Goal: Find specific page/section: Find specific page/section

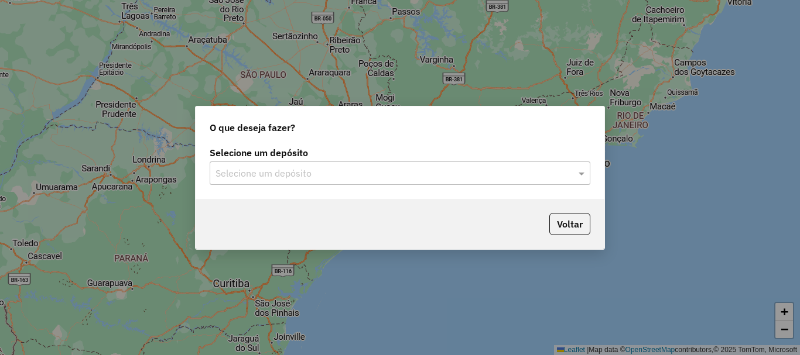
click at [449, 173] on input "text" at bounding box center [389, 174] width 346 height 14
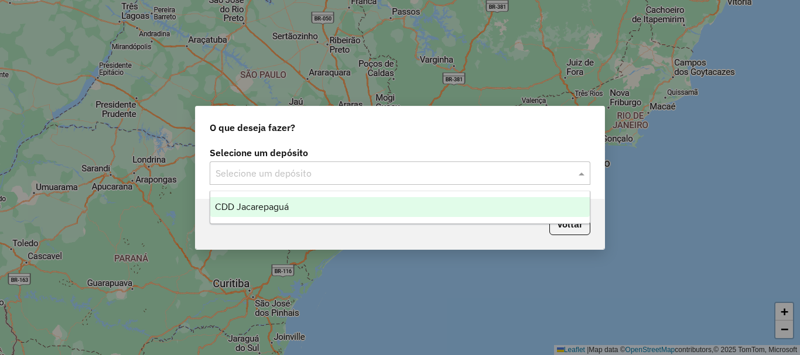
click at [332, 204] on div "CDD Jacarepaguá" at bounding box center [399, 207] width 379 height 20
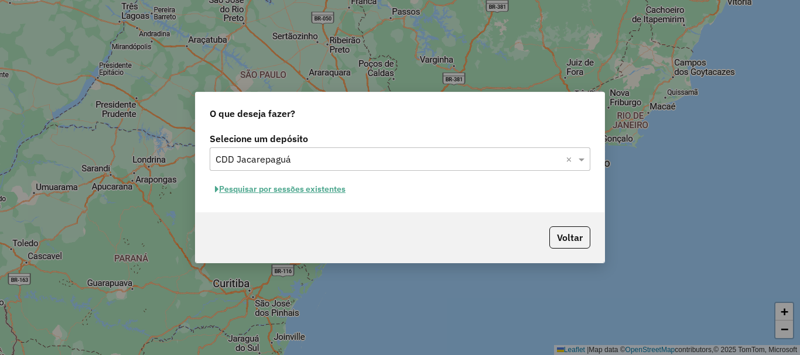
click at [304, 191] on button "Pesquisar por sessões existentes" at bounding box center [280, 189] width 141 height 18
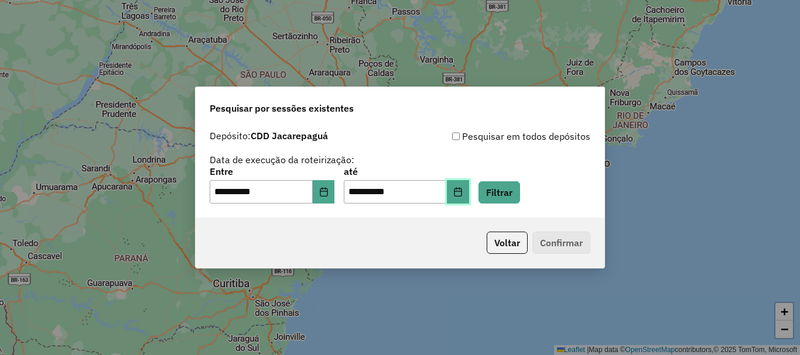
click at [463, 195] on icon "Choose Date" at bounding box center [457, 191] width 9 height 9
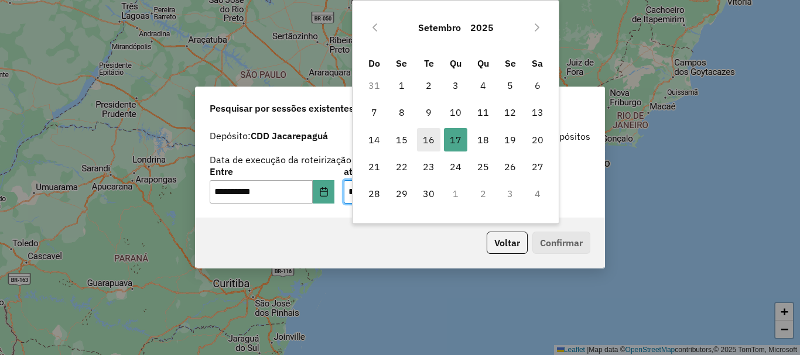
click at [430, 143] on span "16" at bounding box center [428, 139] width 23 height 23
type input "**********"
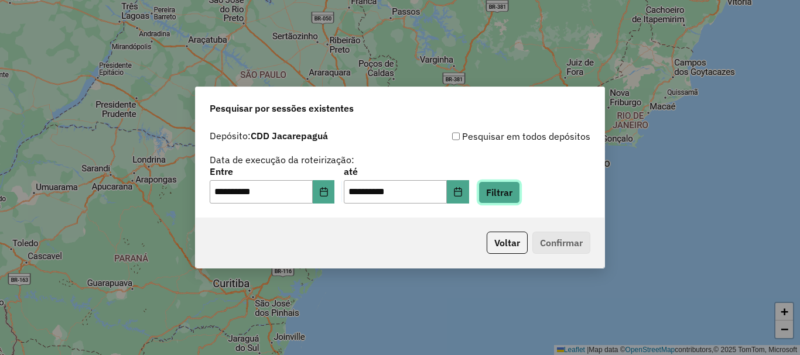
click at [519, 196] on button "Filtrar" at bounding box center [499, 193] width 42 height 22
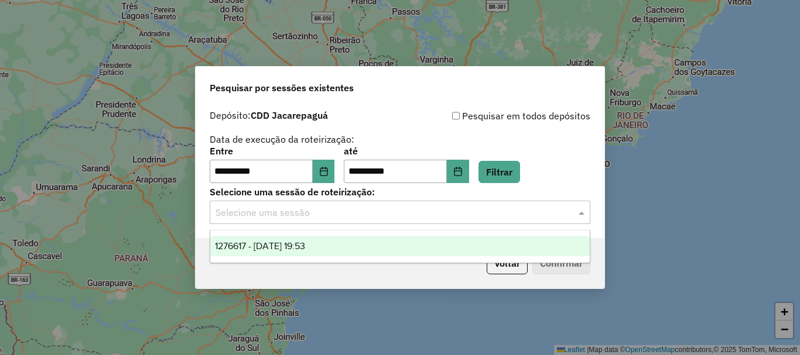
click at [310, 217] on input "text" at bounding box center [389, 213] width 346 height 14
click at [305, 249] on span "1276617 - 16/09/2025 19:53" at bounding box center [260, 246] width 90 height 10
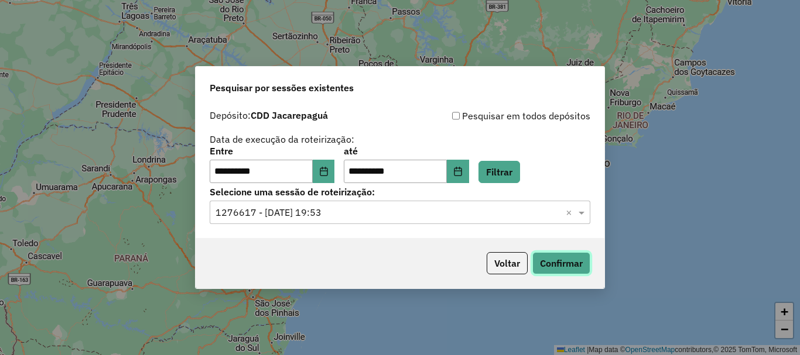
click at [586, 267] on button "Confirmar" at bounding box center [561, 263] width 58 height 22
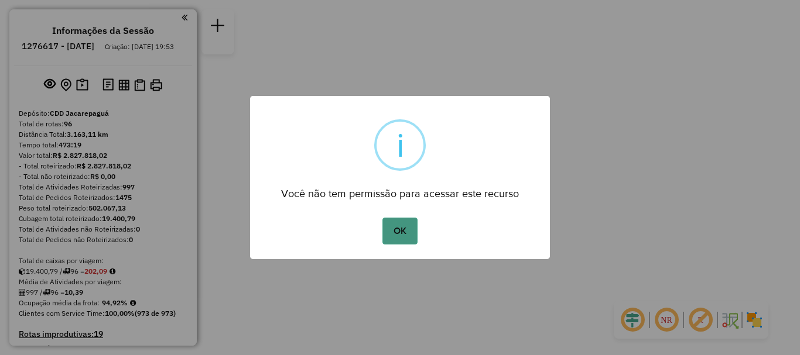
click at [406, 232] on button "OK" at bounding box center [399, 231] width 35 height 27
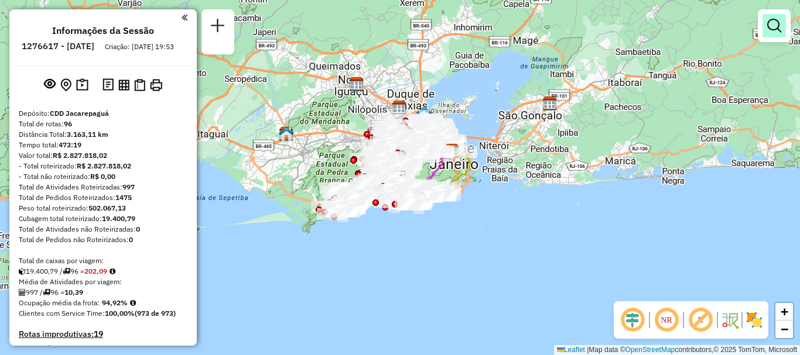
click at [779, 35] on link at bounding box center [773, 25] width 23 height 23
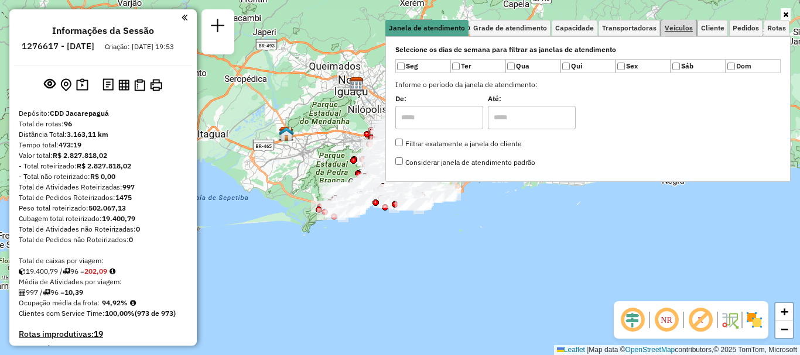
click at [678, 28] on span "Veículos" at bounding box center [679, 28] width 28 height 7
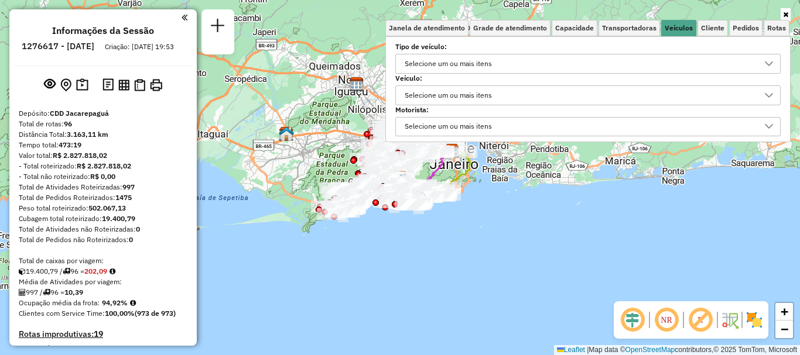
click at [470, 64] on div "Selecione um ou mais itens" at bounding box center [448, 63] width 95 height 19
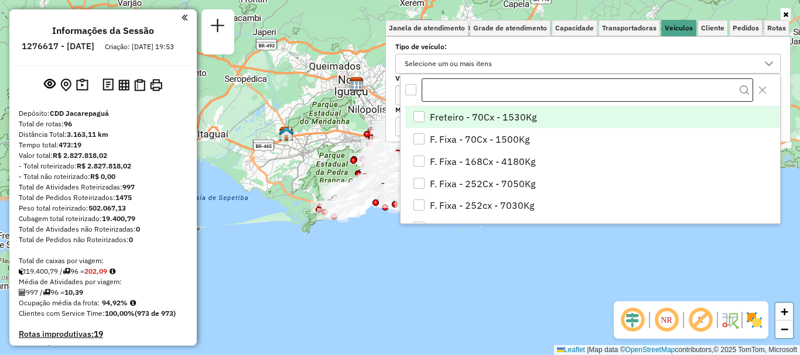
scroll to position [7, 40]
click at [463, 43] on label "Tipo de veículo:" at bounding box center [587, 47] width 385 height 11
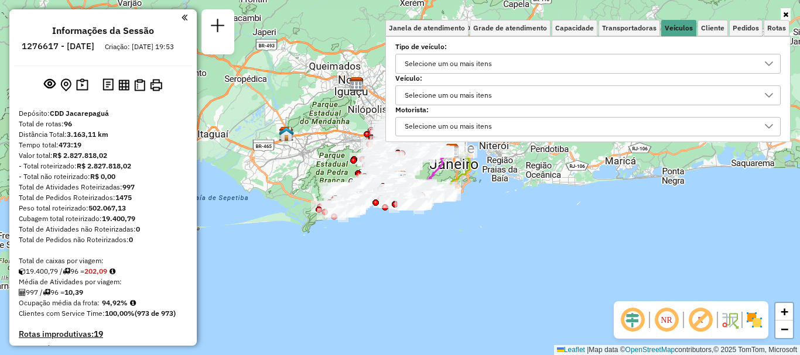
click at [435, 91] on div "Selecione um ou mais itens" at bounding box center [448, 95] width 95 height 19
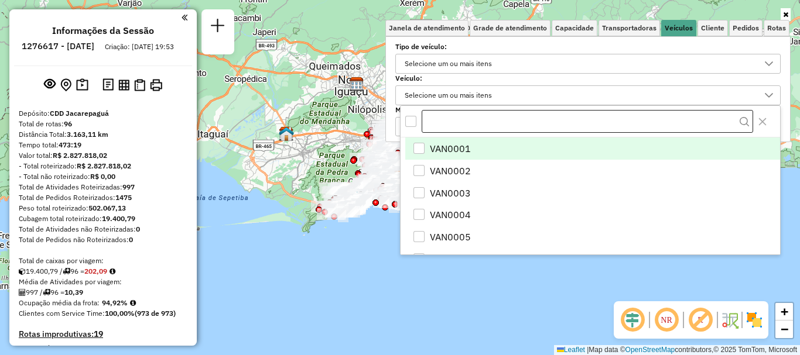
click at [452, 124] on input "text" at bounding box center [587, 121] width 331 height 23
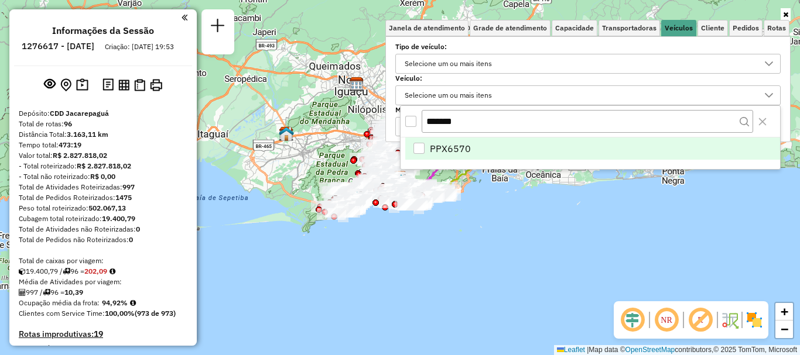
type input "*******"
click at [428, 143] on li "PPX6570" at bounding box center [592, 149] width 375 height 22
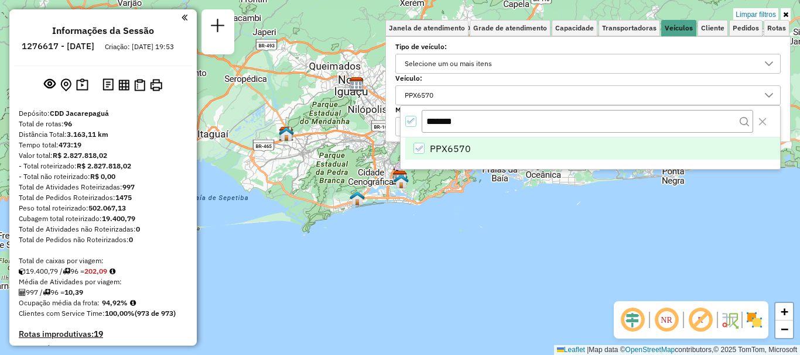
click at [438, 212] on div "Limpar filtros Janela de atendimento Grade de atendimento Capacidade Transporta…" at bounding box center [400, 177] width 800 height 355
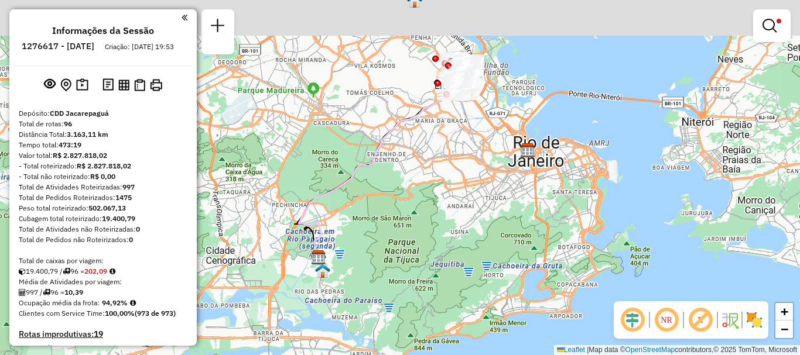
drag, startPoint x: 465, startPoint y: 95, endPoint x: 469, endPoint y: 203, distance: 107.2
click at [469, 203] on div "Limpar filtros Janela de atendimento Grade de atendimento Capacidade Transporta…" at bounding box center [400, 177] width 800 height 355
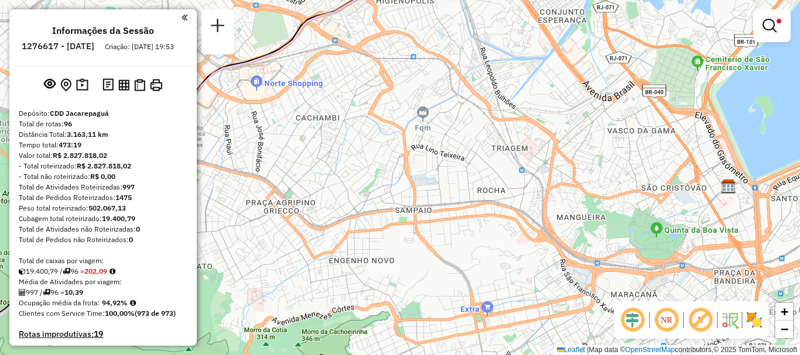
click at [764, 321] on div "NR R" at bounding box center [691, 320] width 155 height 37
click at [758, 316] on img at bounding box center [754, 320] width 19 height 19
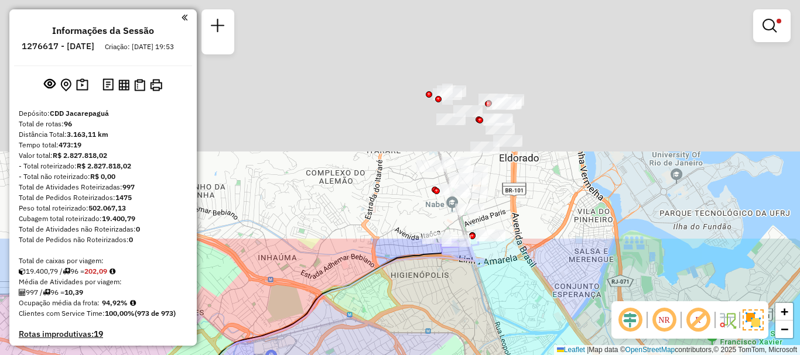
drag, startPoint x: 493, startPoint y: 57, endPoint x: 508, endPoint y: 332, distance: 275.0
click at [508, 332] on div "Limpar filtros Janela de atendimento Grade de atendimento Capacidade Transporta…" at bounding box center [400, 177] width 800 height 355
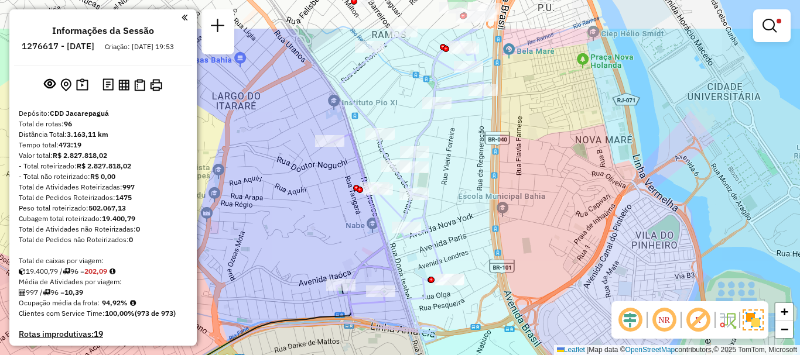
drag, startPoint x: 552, startPoint y: 174, endPoint x: 561, endPoint y: 250, distance: 76.7
click at [561, 250] on div "Limpar filtros Janela de atendimento Grade de atendimento Capacidade Transporta…" at bounding box center [400, 177] width 800 height 355
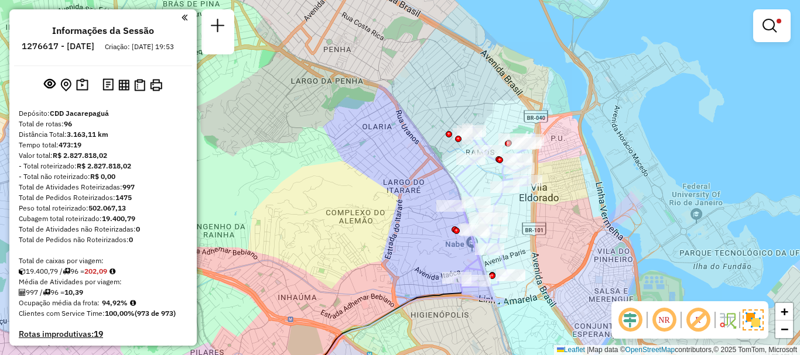
drag, startPoint x: 564, startPoint y: 165, endPoint x: 568, endPoint y: 200, distance: 36.0
click at [568, 200] on div "Limpar filtros Janela de atendimento Grade de atendimento Capacidade Transporta…" at bounding box center [400, 177] width 800 height 355
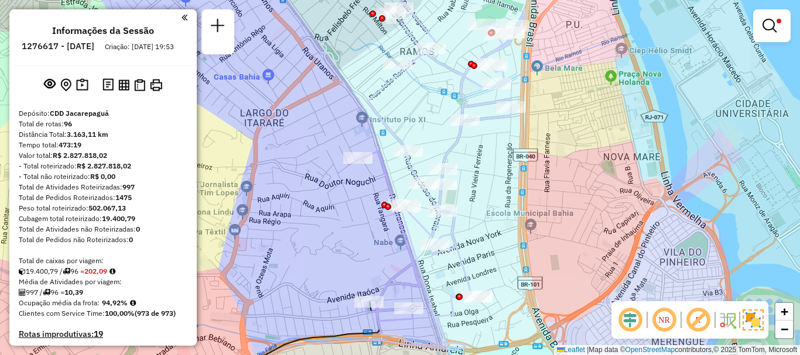
drag, startPoint x: 540, startPoint y: 170, endPoint x: 567, endPoint y: 132, distance: 47.1
click at [567, 132] on div "Limpar filtros Janela de atendimento Grade de atendimento Capacidade Transporta…" at bounding box center [400, 177] width 800 height 355
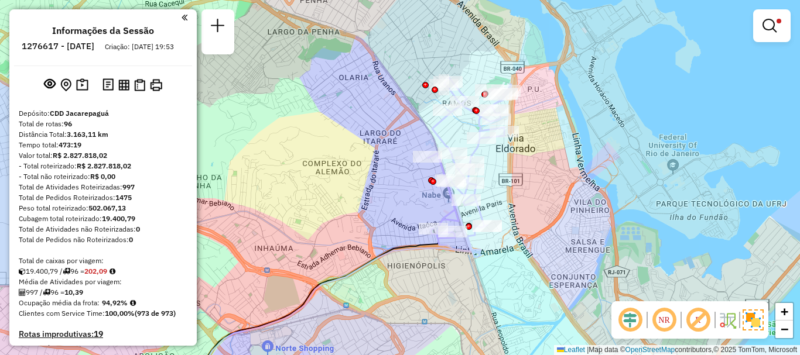
drag, startPoint x: 577, startPoint y: 147, endPoint x: 543, endPoint y: 163, distance: 37.5
click at [543, 163] on div "Limpar filtros Janela de atendimento Grade de atendimento Capacidade Transporta…" at bounding box center [400, 177] width 800 height 355
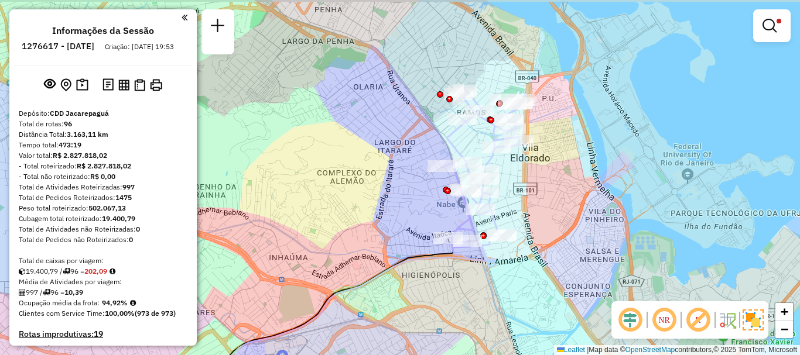
drag, startPoint x: 561, startPoint y: 192, endPoint x: 570, endPoint y: 217, distance: 26.1
click at [570, 217] on div "Limpar filtros Janela de atendimento Grade de atendimento Capacidade Transporta…" at bounding box center [400, 177] width 800 height 355
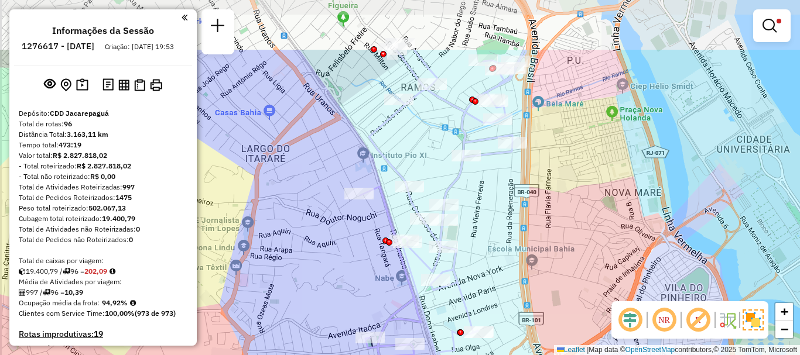
drag, startPoint x: 538, startPoint y: 179, endPoint x: 444, endPoint y: 327, distance: 174.8
click at [567, 250] on div "Limpar filtros Janela de atendimento Grade de atendimento Capacidade Transporta…" at bounding box center [400, 177] width 800 height 355
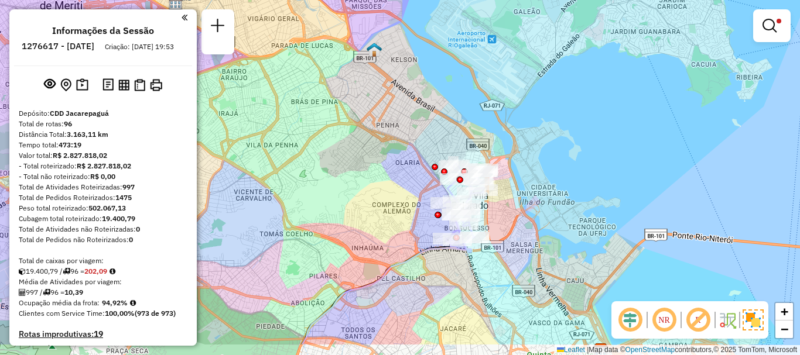
drag, startPoint x: 514, startPoint y: 289, endPoint x: 512, endPoint y: 243, distance: 45.7
click at [512, 243] on div "Limpar filtros Janela de atendimento Grade de atendimento Capacidade Transporta…" at bounding box center [400, 177] width 800 height 355
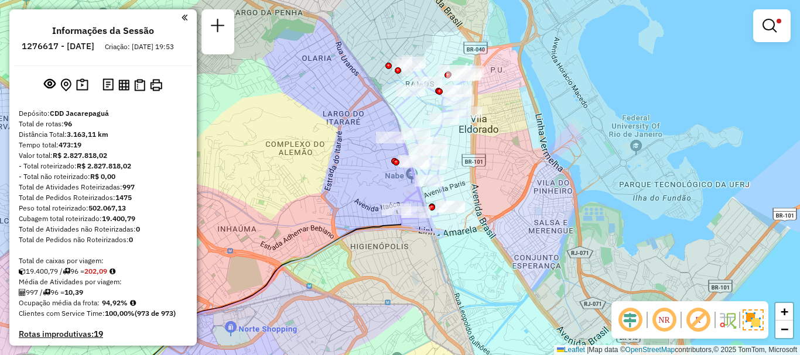
drag, startPoint x: 505, startPoint y: 124, endPoint x: 500, endPoint y: 163, distance: 39.6
click at [500, 163] on div "Limpar filtros Janela de atendimento Grade de atendimento Capacidade Transporta…" at bounding box center [400, 177] width 800 height 355
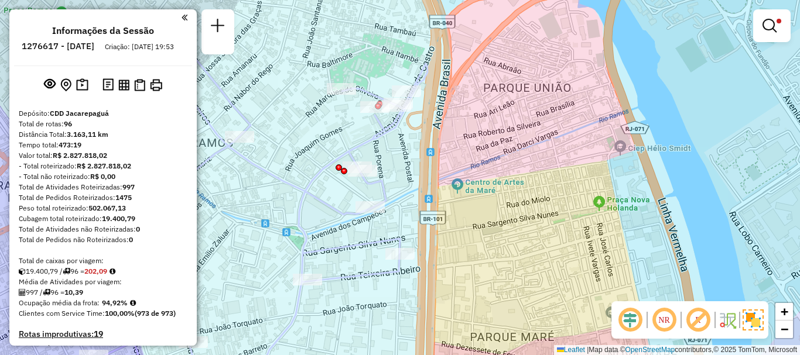
drag, startPoint x: 470, startPoint y: 124, endPoint x: 454, endPoint y: 141, distance: 23.2
click at [454, 141] on div "Limpar filtros Janela de atendimento Grade de atendimento Capacidade Transporta…" at bounding box center [400, 177] width 800 height 355
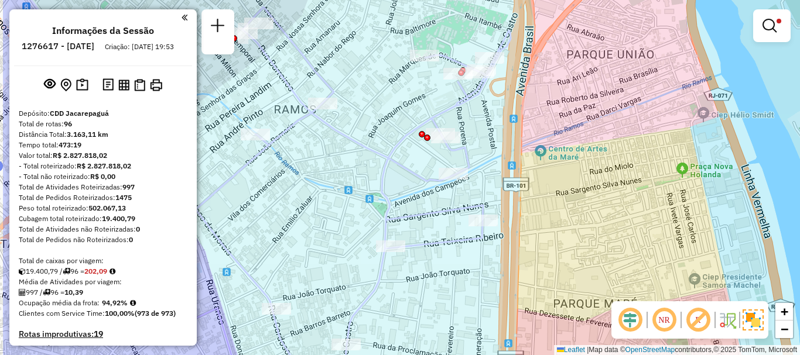
drag, startPoint x: 487, startPoint y: 136, endPoint x: 572, endPoint y: 101, distance: 91.1
click at [572, 101] on div "Limpar filtros Janela de atendimento Grade de atendimento Capacidade Transporta…" at bounding box center [400, 177] width 800 height 355
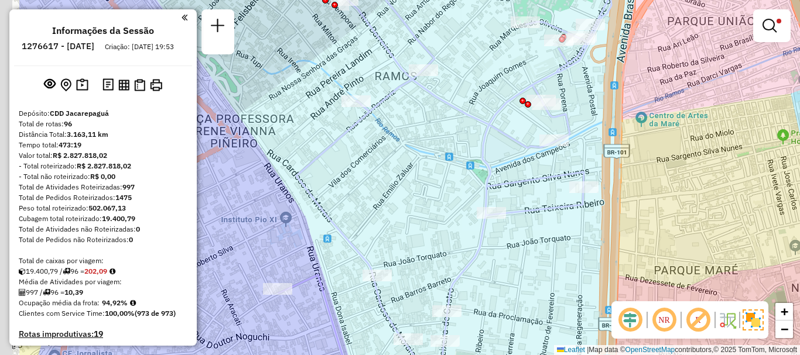
drag, startPoint x: 309, startPoint y: 188, endPoint x: 410, endPoint y: 155, distance: 106.5
click at [410, 155] on div "Limpar filtros Janela de atendimento Grade de atendimento Capacidade Transporta…" at bounding box center [400, 177] width 800 height 355
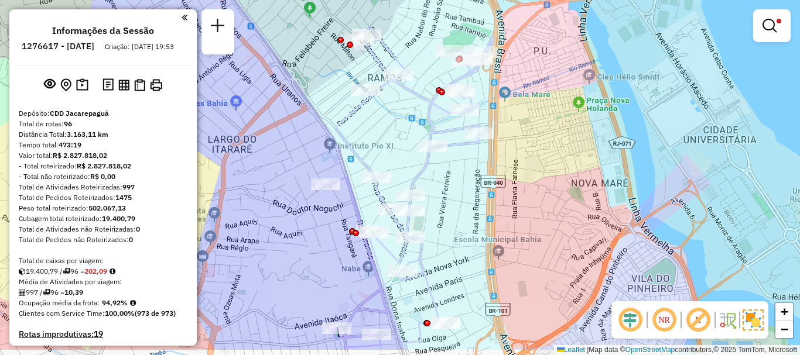
drag, startPoint x: 410, startPoint y: 188, endPoint x: 394, endPoint y: 141, distance: 49.6
click at [395, 147] on div "Limpar filtros Janela de atendimento Grade de atendimento Capacidade Transporta…" at bounding box center [400, 177] width 800 height 355
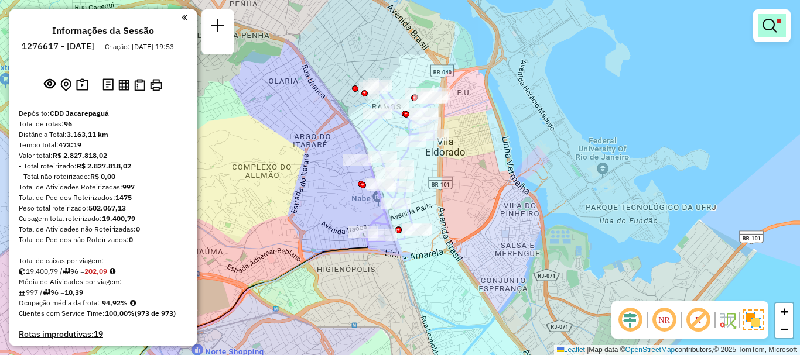
click at [785, 29] on link at bounding box center [772, 25] width 28 height 23
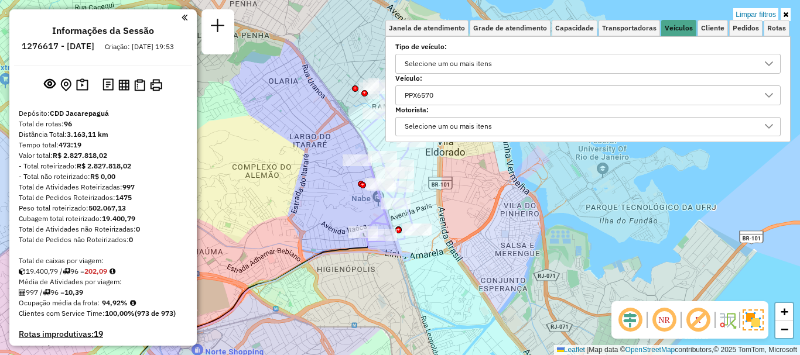
click at [451, 97] on div "PPX6570" at bounding box center [579, 95] width 357 height 19
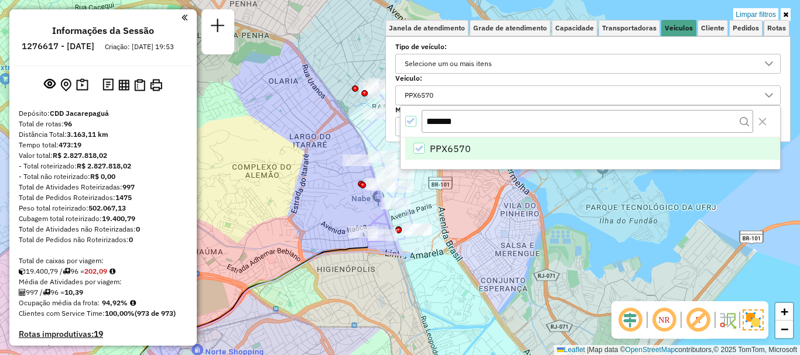
drag, startPoint x: 475, startPoint y: 125, endPoint x: 416, endPoint y: 125, distance: 59.1
click at [416, 125] on div "*******" at bounding box center [590, 122] width 379 height 32
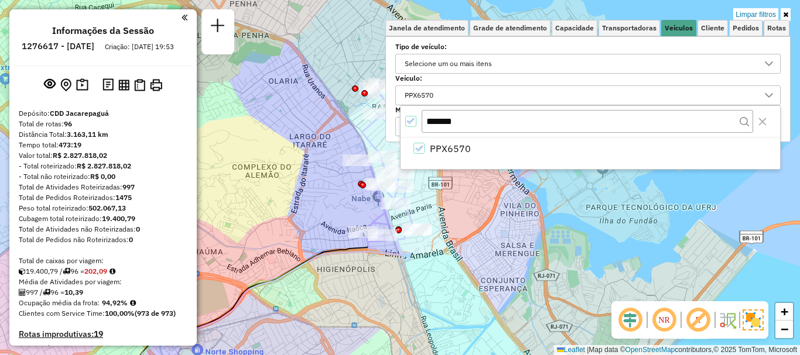
click at [409, 120] on icon "All items selected" at bounding box center [411, 121] width 8 height 8
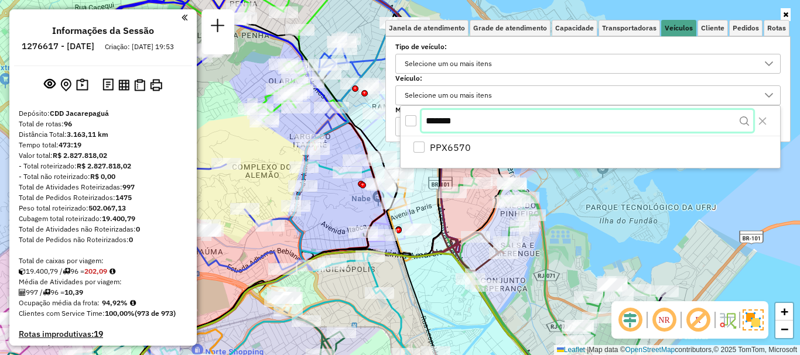
paste input "text"
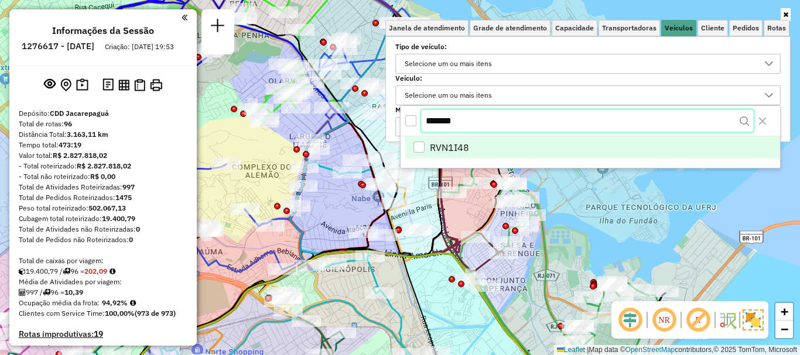
type input "*******"
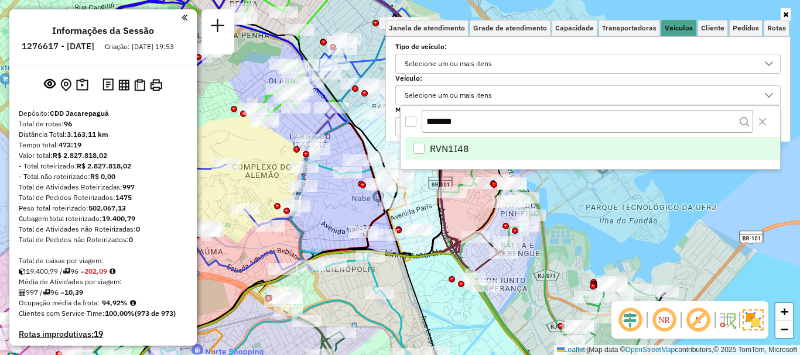
click at [421, 148] on div "RVN1I48" at bounding box center [418, 148] width 11 height 11
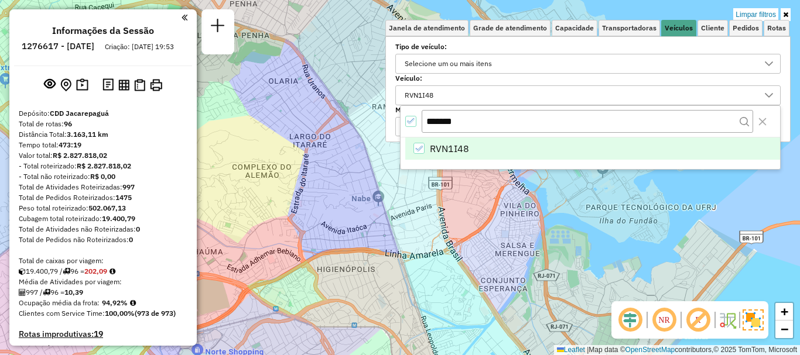
click at [349, 203] on div "Limpar filtros Janela de atendimento Grade de atendimento Capacidade Transporta…" at bounding box center [400, 177] width 800 height 355
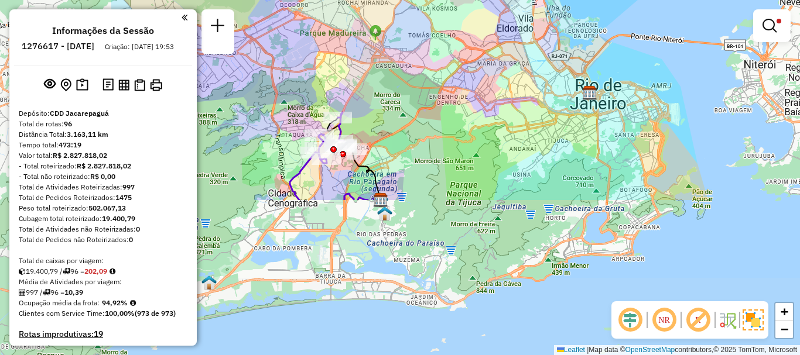
drag, startPoint x: 320, startPoint y: 256, endPoint x: 545, endPoint y: 52, distance: 303.9
click at [545, 52] on div "Limpar filtros Janela de atendimento Grade de atendimento Capacidade Transporta…" at bounding box center [400, 177] width 800 height 355
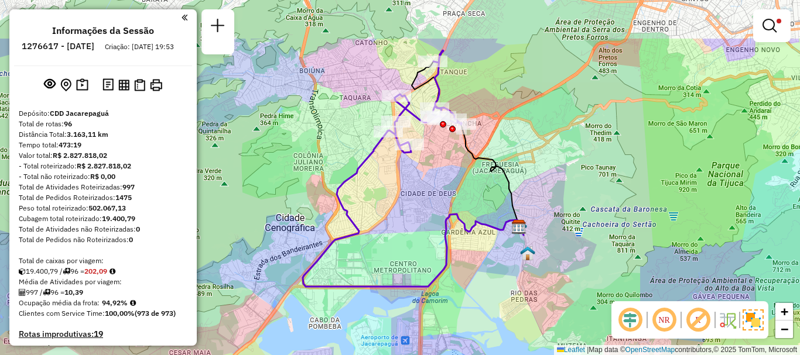
drag, startPoint x: 390, startPoint y: 123, endPoint x: 413, endPoint y: 218, distance: 98.1
click at [404, 220] on div "Limpar filtros Janela de atendimento Grade de atendimento Capacidade Transporta…" at bounding box center [400, 177] width 800 height 355
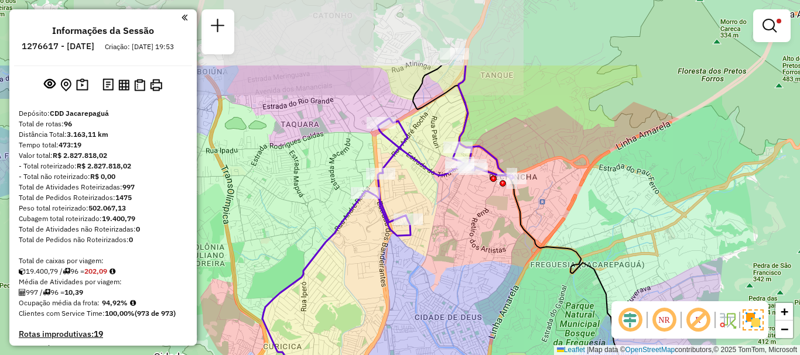
drag, startPoint x: 447, startPoint y: 136, endPoint x: 460, endPoint y: 256, distance: 121.3
click at [460, 256] on div "Limpar filtros Janela de atendimento Grade de atendimento Capacidade Transporta…" at bounding box center [400, 177] width 800 height 355
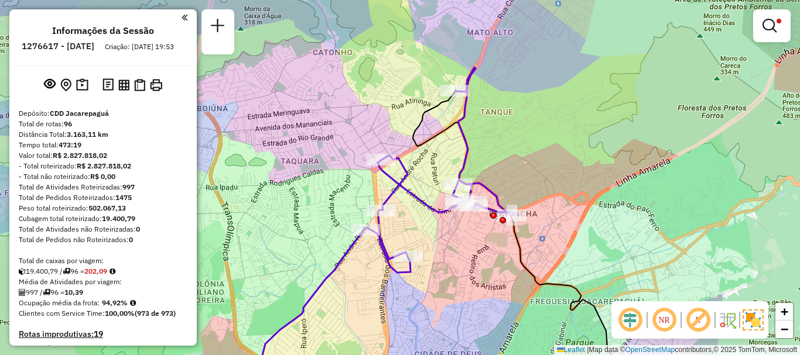
drag, startPoint x: 472, startPoint y: 241, endPoint x: 464, endPoint y: 264, distance: 23.5
click at [464, 264] on div "Limpar filtros Janela de atendimento Grade de atendimento Capacidade Transporta…" at bounding box center [400, 177] width 800 height 355
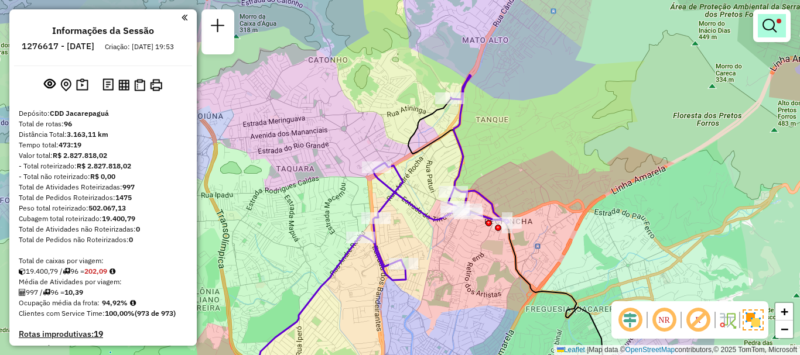
click at [778, 26] on link at bounding box center [772, 25] width 28 height 23
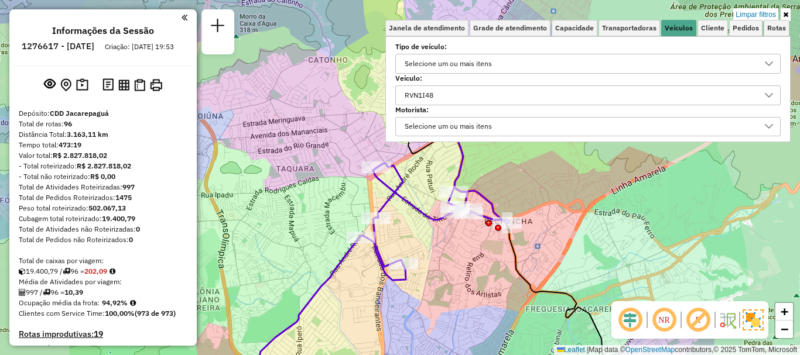
click at [593, 98] on div "RVN1I48" at bounding box center [579, 95] width 357 height 19
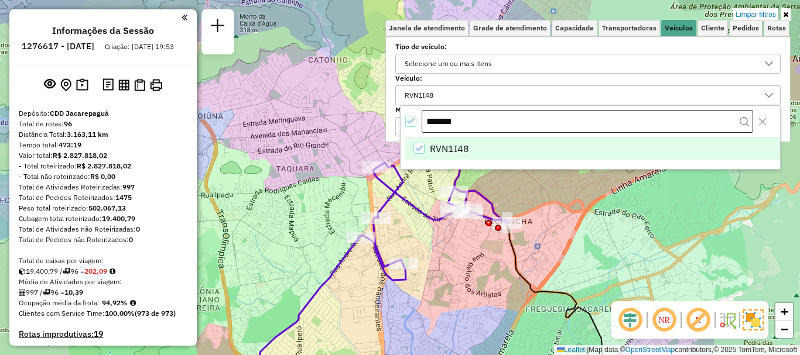
drag, startPoint x: 477, startPoint y: 125, endPoint x: 461, endPoint y: 128, distance: 16.1
click at [461, 128] on input "*******" at bounding box center [587, 121] width 331 height 23
click at [415, 146] on icon "RVN1I48" at bounding box center [419, 149] width 8 height 8
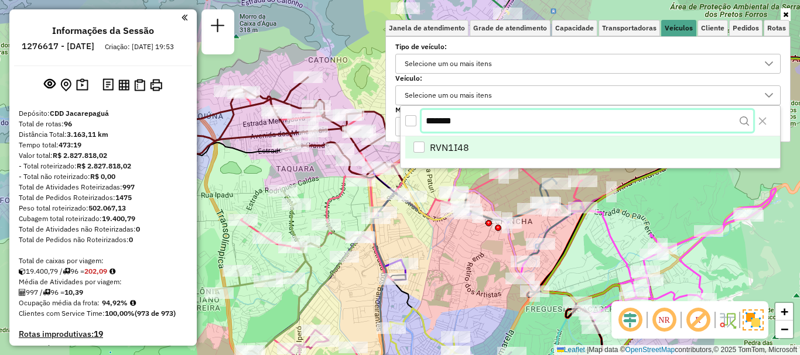
drag, startPoint x: 477, startPoint y: 126, endPoint x: 427, endPoint y: 124, distance: 50.4
click at [472, 119] on input "*******" at bounding box center [587, 121] width 331 height 22
paste input "text"
type input "*******"
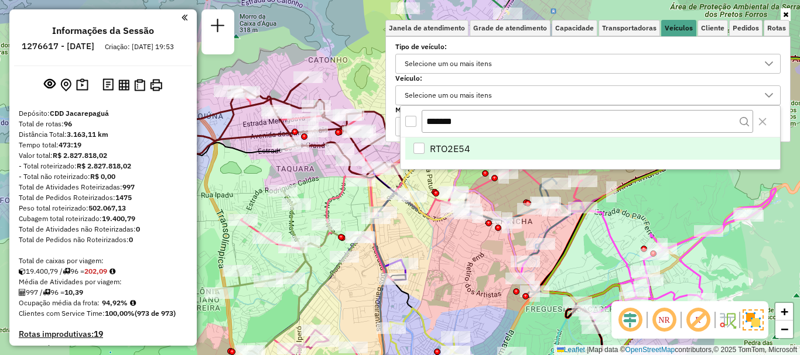
click at [415, 148] on div "RTO2E54" at bounding box center [418, 148] width 11 height 11
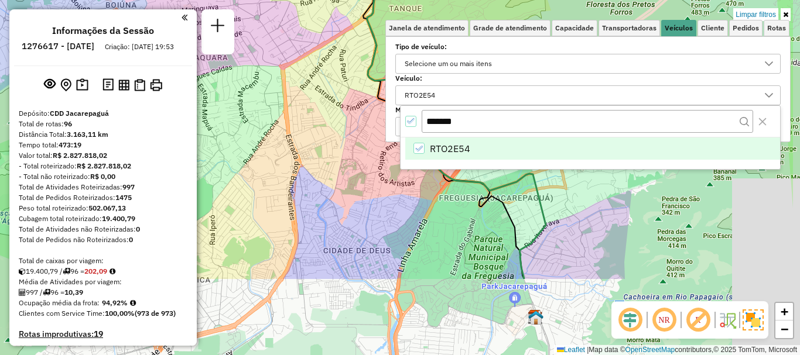
drag, startPoint x: 437, startPoint y: 261, endPoint x: 350, endPoint y: 150, distance: 141.0
click at [350, 150] on div "Limpar filtros Janela de atendimento Grade de atendimento Capacidade Transporta…" at bounding box center [400, 177] width 800 height 355
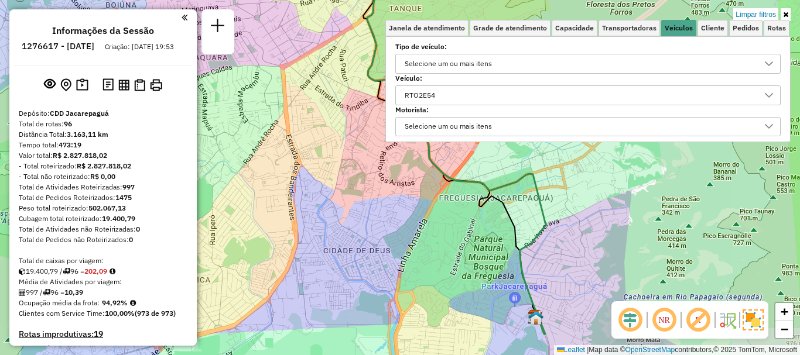
click at [381, 197] on div "Limpar filtros Janela de atendimento Grade de atendimento Capacidade Transporta…" at bounding box center [400, 177] width 800 height 355
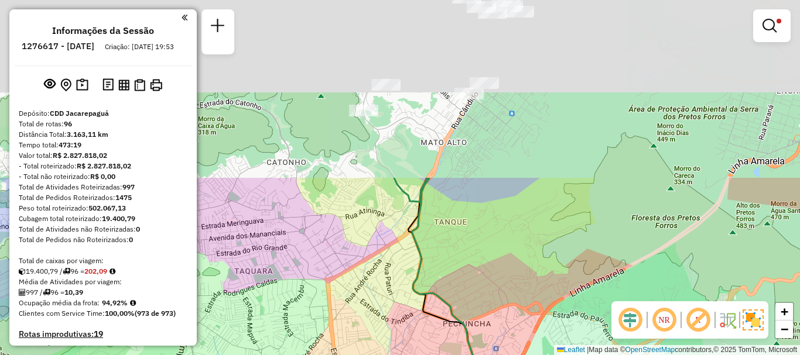
drag, startPoint x: 358, startPoint y: 163, endPoint x: 405, endPoint y: 378, distance: 220.4
click at [405, 355] on html "Aplicando filtros Pop-up bloqueado! Seu navegador bloqueou automáticamente a ab…" at bounding box center [400, 177] width 800 height 355
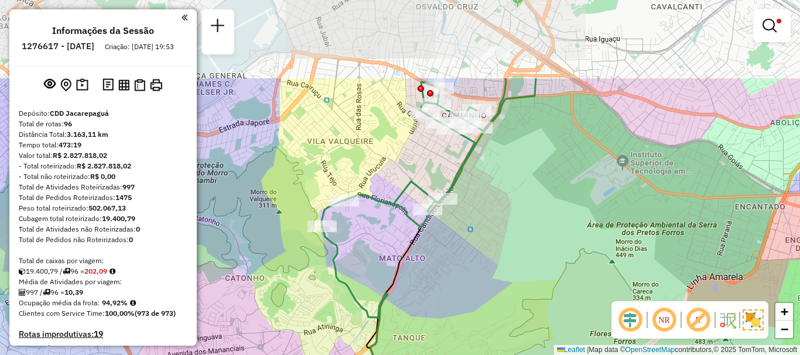
drag, startPoint x: 463, startPoint y: 167, endPoint x: 420, endPoint y: 284, distance: 124.7
click at [420, 284] on div "Limpar filtros Janela de atendimento Grade de atendimento Capacidade Transporta…" at bounding box center [400, 177] width 800 height 355
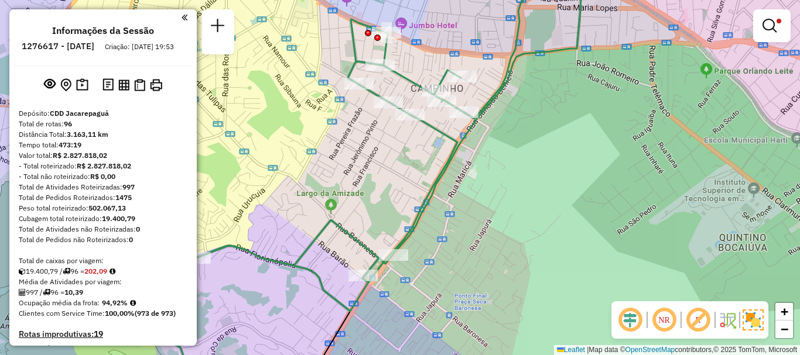
drag, startPoint x: 478, startPoint y: 152, endPoint x: 497, endPoint y: 176, distance: 30.8
click at [497, 176] on div "Limpar filtros Janela de atendimento Grade de atendimento Capacidade Transporta…" at bounding box center [400, 177] width 800 height 355
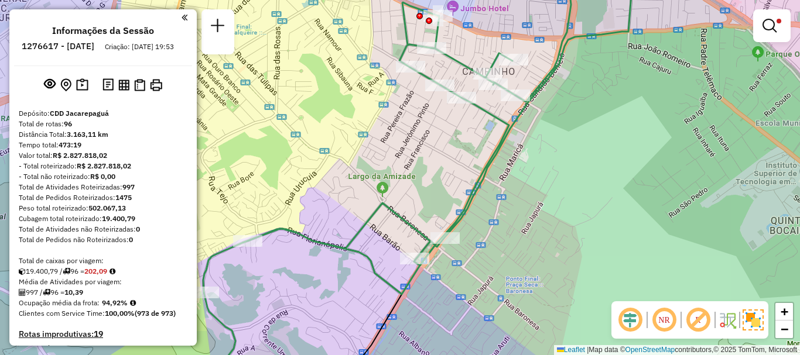
drag, startPoint x: 486, startPoint y: 234, endPoint x: 559, endPoint y: 199, distance: 80.7
click at [557, 200] on div "Limpar filtros Janela de atendimento Grade de atendimento Capacidade Transporta…" at bounding box center [400, 177] width 800 height 355
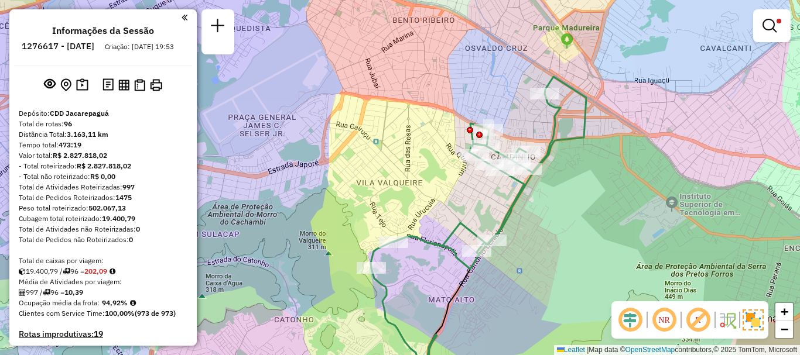
drag, startPoint x: 586, startPoint y: 168, endPoint x: 560, endPoint y: 195, distance: 37.3
click at [560, 195] on div "Limpar filtros Janela de atendimento Grade de atendimento Capacidade Transporta…" at bounding box center [400, 177] width 800 height 355
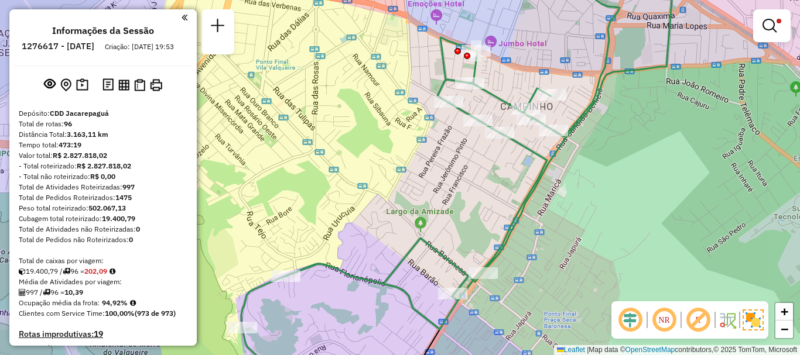
drag, startPoint x: 571, startPoint y: 190, endPoint x: 638, endPoint y: 167, distance: 71.1
click at [638, 167] on div "Limpar filtros Janela de atendimento Grade de atendimento Capacidade Transporta…" at bounding box center [400, 177] width 800 height 355
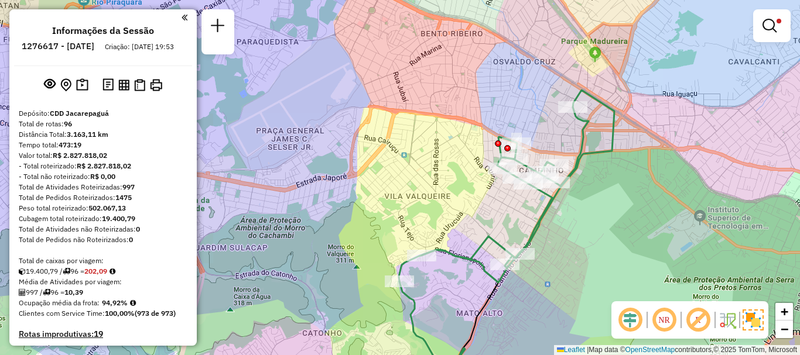
drag, startPoint x: 638, startPoint y: 167, endPoint x: 598, endPoint y: 201, distance: 52.8
click at [598, 201] on div "Limpar filtros Janela de atendimento Grade de atendimento Capacidade Transporta…" at bounding box center [400, 177] width 800 height 355
click at [771, 24] on em at bounding box center [769, 26] width 14 height 14
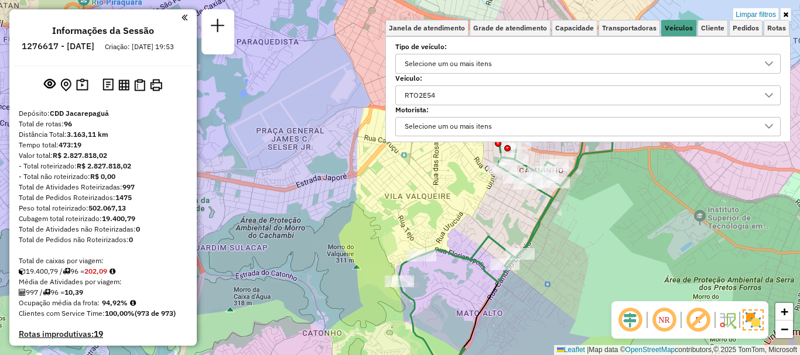
click at [572, 217] on div "Limpar filtros Janela de atendimento Grade de atendimento Capacidade Transporta…" at bounding box center [400, 177] width 800 height 355
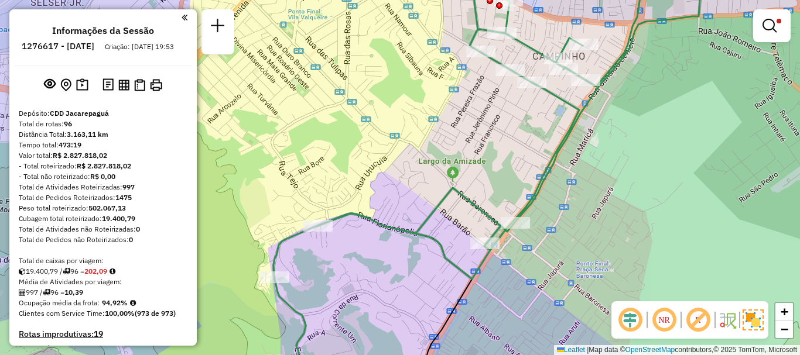
drag, startPoint x: 537, startPoint y: 259, endPoint x: 554, endPoint y: 257, distance: 17.1
click at [554, 257] on div "Limpar filtros Janela de atendimento Grade de atendimento Capacidade Transporta…" at bounding box center [400, 177] width 800 height 355
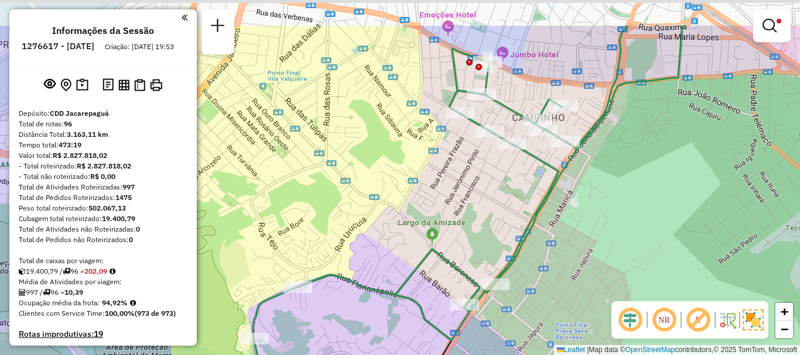
drag, startPoint x: 565, startPoint y: 265, endPoint x: 542, endPoint y: 313, distance: 52.6
click at [542, 313] on div "Limpar filtros Janela de atendimento Grade de atendimento Capacidade Transporta…" at bounding box center [400, 177] width 800 height 355
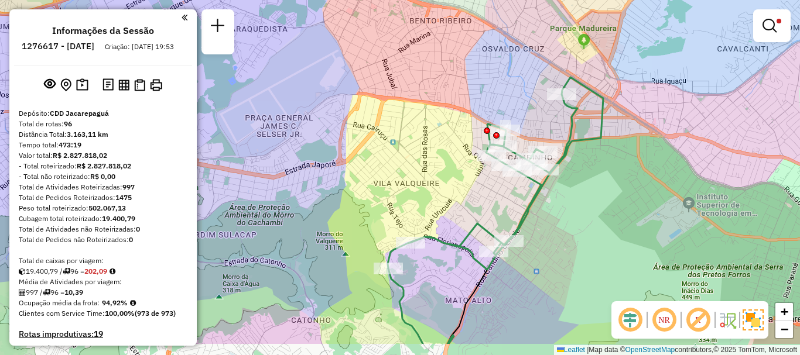
drag, startPoint x: 588, startPoint y: 217, endPoint x: 588, endPoint y: 197, distance: 19.3
click at [588, 197] on div "Limpar filtros Janela de atendimento Grade de atendimento Capacidade Transporta…" at bounding box center [400, 177] width 800 height 355
